Goal: Check status: Check status

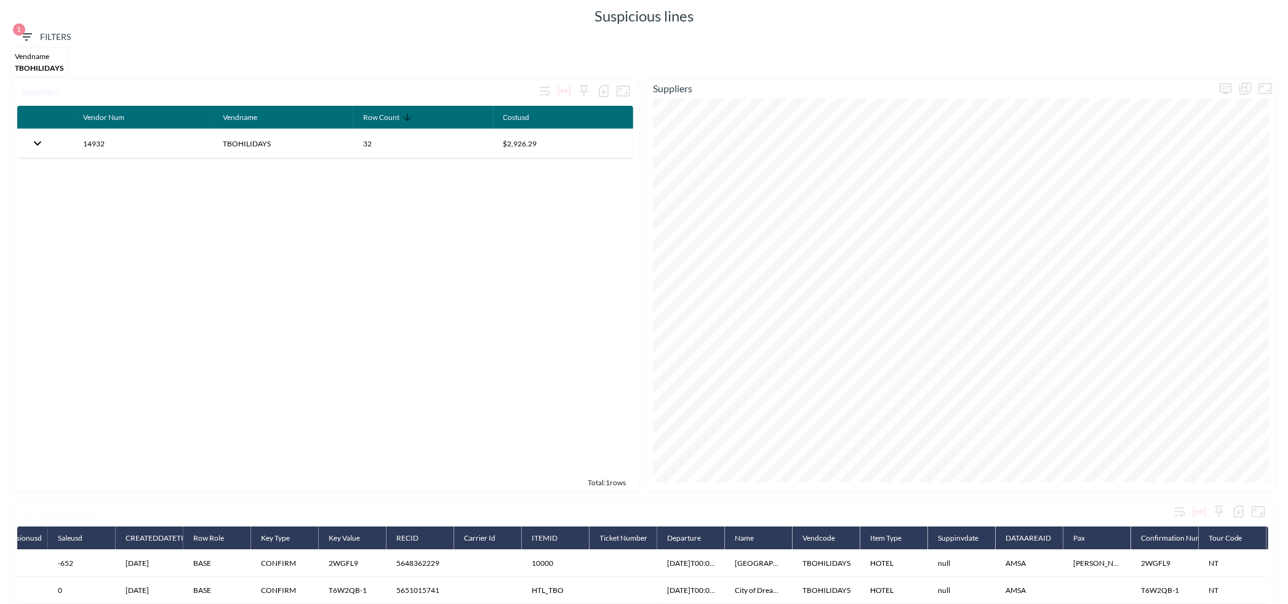
click at [53, 36] on span "1 Filters" at bounding box center [45, 37] width 52 height 15
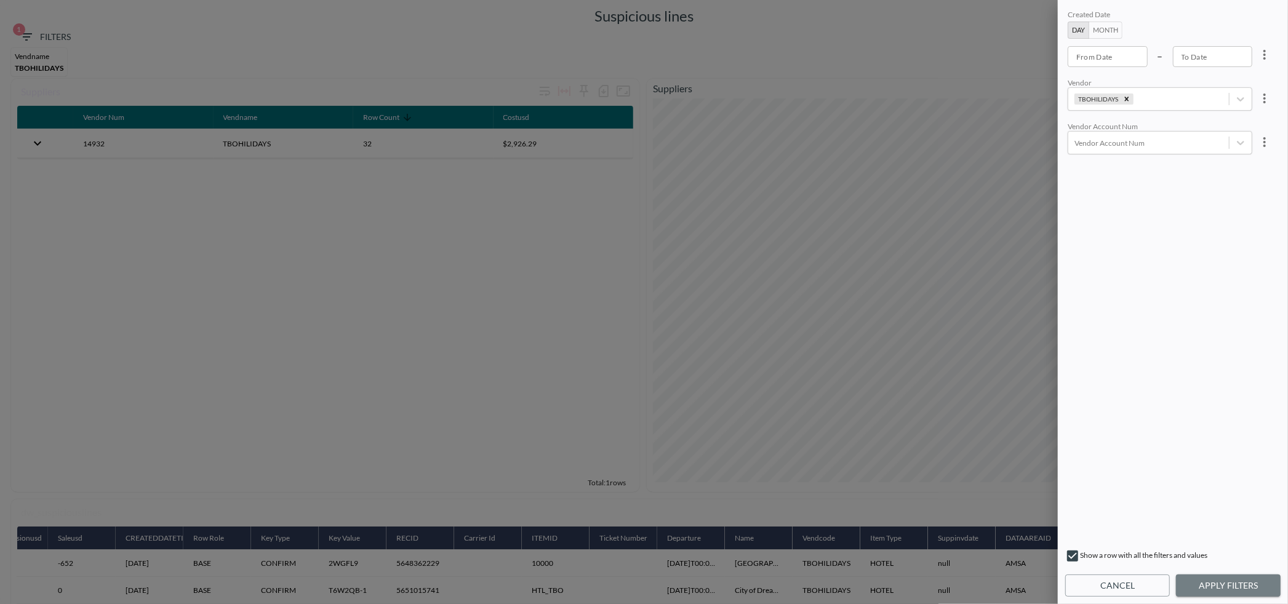
click at [1224, 583] on button "Apply Filters" at bounding box center [1228, 586] width 105 height 23
